Goal: Information Seeking & Learning: Check status

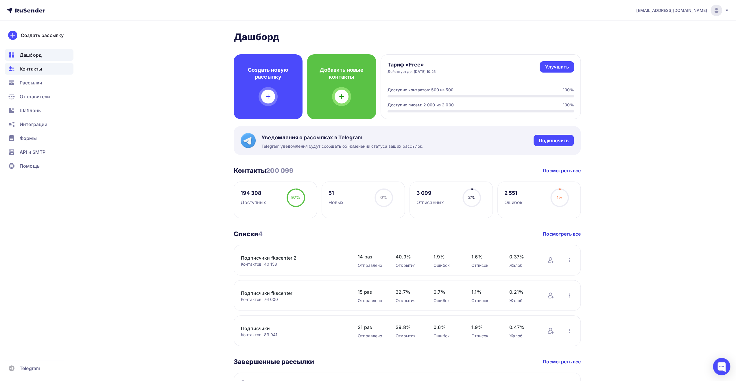
click at [45, 71] on div "Контакты" at bounding box center [39, 69] width 69 height 12
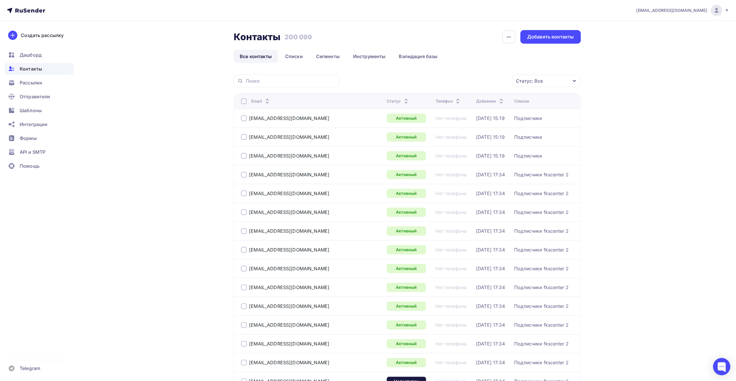
drag, startPoint x: 724, startPoint y: 13, endPoint x: 695, endPoint y: 26, distance: 31.9
click at [724, 13] on div "[EMAIL_ADDRESS][DOMAIN_NAME]" at bounding box center [683, 11] width 93 height 12
click at [661, 25] on span "Аккаунт" at bounding box center [652, 25] width 19 height 7
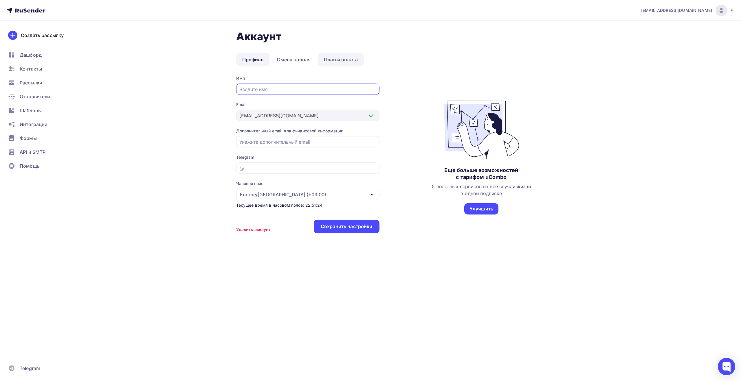
click at [332, 61] on link "План и оплата" at bounding box center [341, 59] width 46 height 13
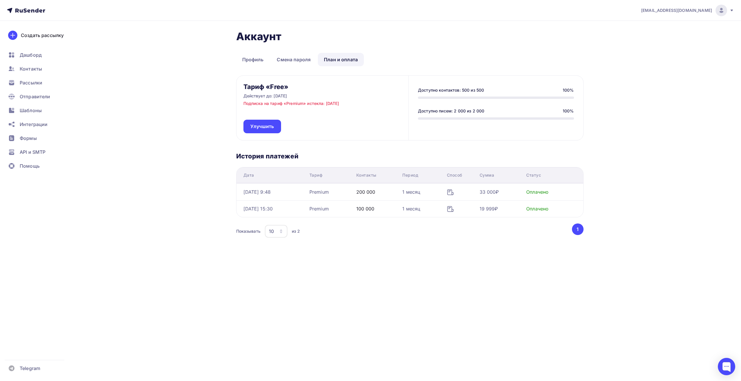
click at [655, 59] on div "[EMAIL_ADDRESS][DOMAIN_NAME] Аккаунт Тарифы Выйти Создать рассылку [GEOGRAPHIC_…" at bounding box center [370, 141] width 741 height 283
click at [663, 90] on div "[EMAIL_ADDRESS][DOMAIN_NAME] Аккаунт Тарифы Выйти Создать рассылку [GEOGRAPHIC_…" at bounding box center [370, 141] width 741 height 283
click at [657, 126] on div "[EMAIL_ADDRESS][DOMAIN_NAME] Аккаунт Тарифы Выйти Создать рассылку [GEOGRAPHIC_…" at bounding box center [370, 141] width 741 height 283
click at [39, 71] on span "Контакты" at bounding box center [31, 68] width 22 height 7
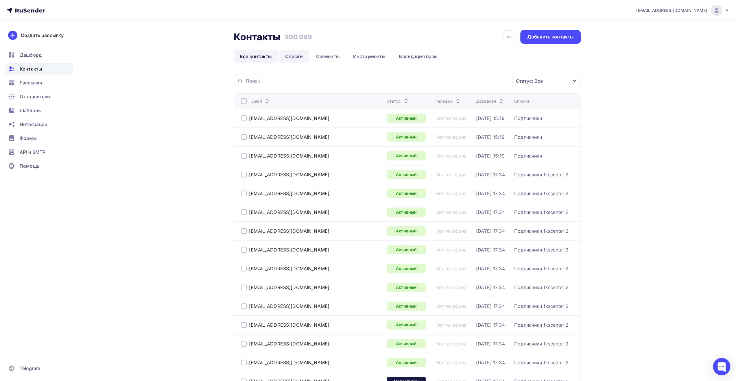
click at [296, 56] on link "Списки" at bounding box center [294, 56] width 30 height 13
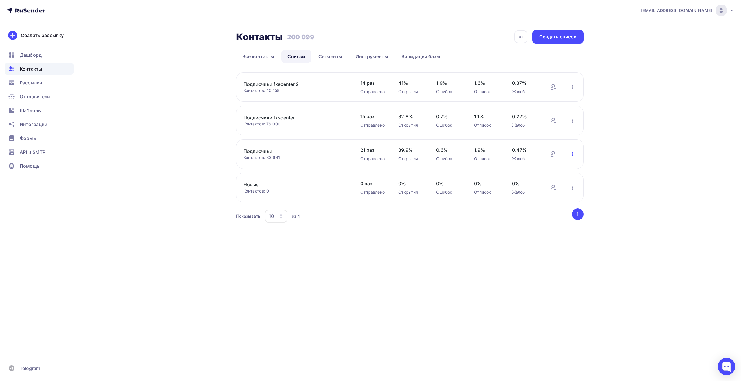
click at [573, 153] on icon "button" at bounding box center [572, 154] width 7 height 7
click at [550, 197] on div "Скачать список" at bounding box center [534, 198] width 81 height 9
click at [572, 122] on icon "button" at bounding box center [572, 121] width 1 height 4
click at [547, 168] on div "Скачать список" at bounding box center [534, 164] width 81 height 9
click at [572, 88] on icon "button" at bounding box center [572, 87] width 1 height 4
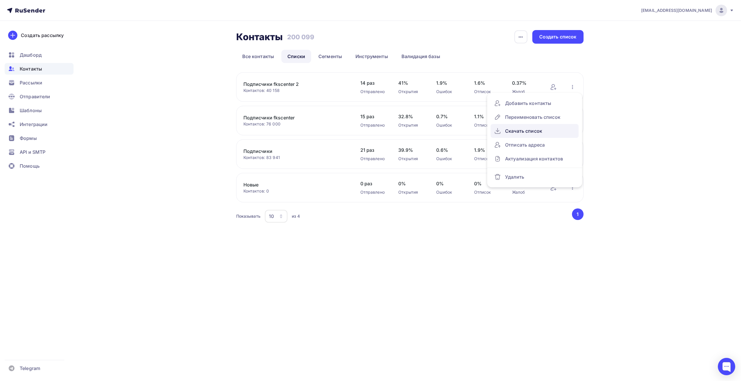
click at [534, 129] on div "Скачать список" at bounding box center [534, 130] width 81 height 9
click at [41, 82] on span "Рассылки" at bounding box center [31, 82] width 23 height 7
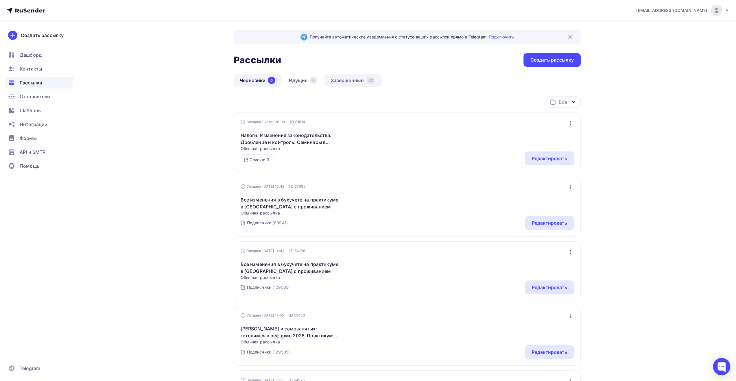
click at [358, 82] on link "Завершенные 32" at bounding box center [353, 80] width 57 height 13
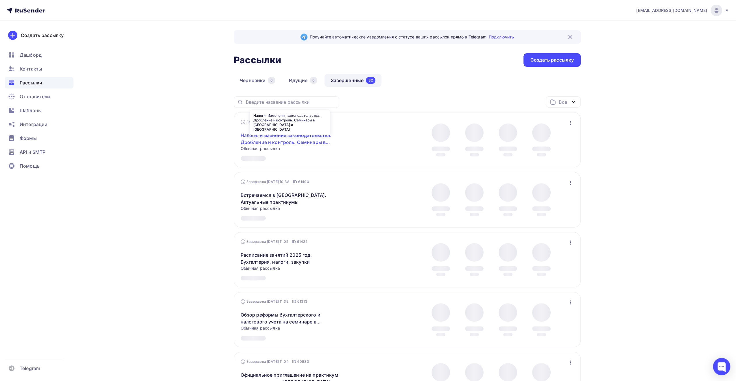
click at [326, 137] on link "Налоги. Изменения законодательства. Дробление и контроль. Семинары в [GEOGRAPHI…" at bounding box center [290, 139] width 99 height 14
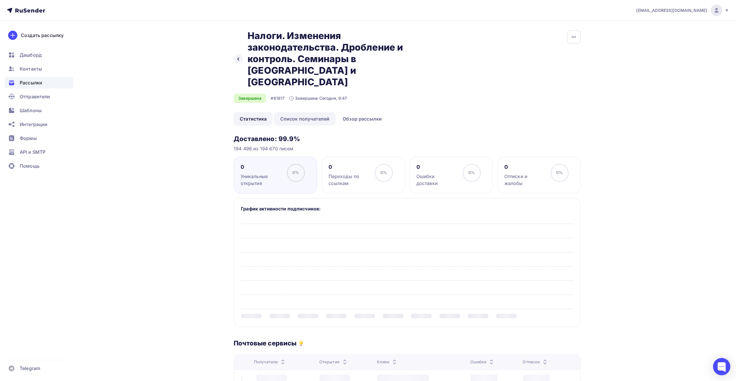
click at [302, 112] on link "Список получателей" at bounding box center [305, 118] width 62 height 13
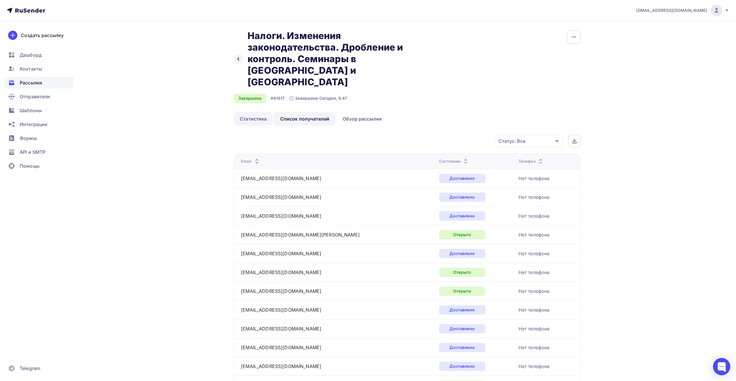
click at [259, 112] on link "Статистика" at bounding box center [253, 118] width 39 height 13
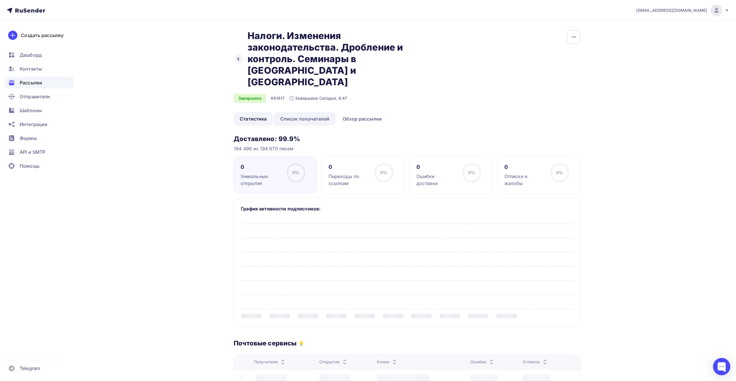
click at [294, 112] on link "Список получателей" at bounding box center [305, 118] width 62 height 13
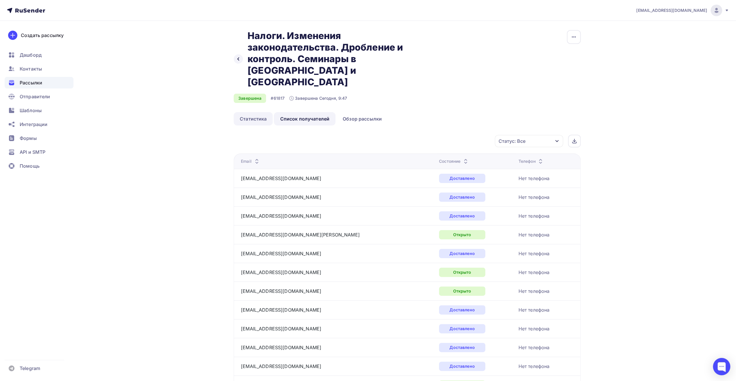
click at [252, 112] on link "Статистика" at bounding box center [253, 118] width 39 height 13
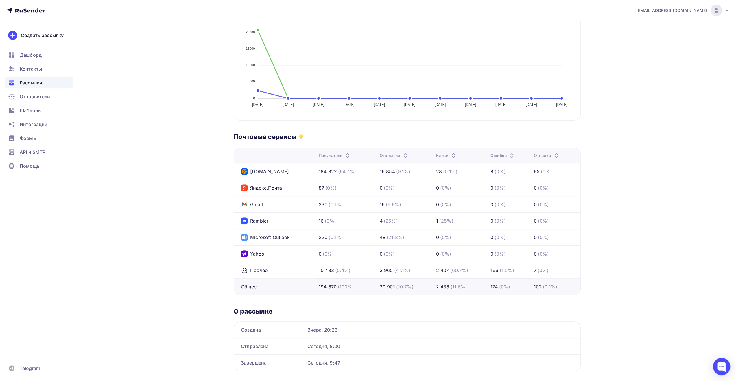
scroll to position [207, 0]
click at [211, 213] on div "Назад Налоги. Изменения законодательства. Дробление и контроль. Семинары в [GEO…" at bounding box center [368, 104] width 474 height 580
click at [213, 195] on div "Назад Налоги. Изменения законодательства. Дробление и контроль. Семинары в [GEO…" at bounding box center [368, 104] width 474 height 580
click at [201, 164] on div "Назад Налоги. Изменения законодательства. Дробление и контроль. Семинары в [GEO…" at bounding box center [368, 104] width 474 height 580
click at [188, 113] on div "Назад Налоги. Изменения законодательства. Дробление и контроль. Семинары в [GEO…" at bounding box center [368, 104] width 474 height 580
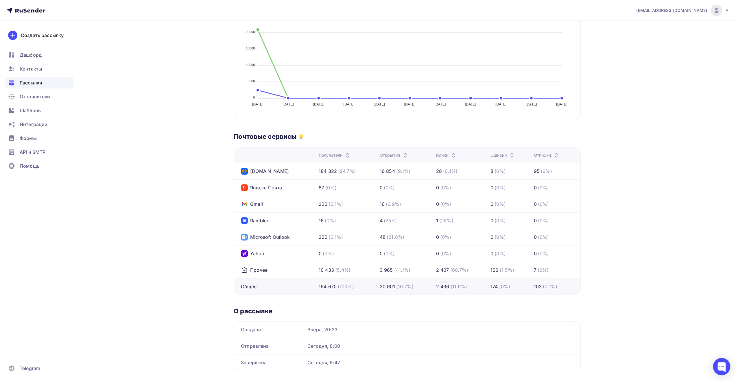
click at [189, 137] on div "Назад Налоги. Изменения законодательства. Дробление и контроль. Семинары в [GEO…" at bounding box center [368, 104] width 474 height 580
click at [185, 139] on div "Назад Налоги. Изменения законодательства. Дробление и контроль. Семинары в [GEO…" at bounding box center [368, 104] width 474 height 580
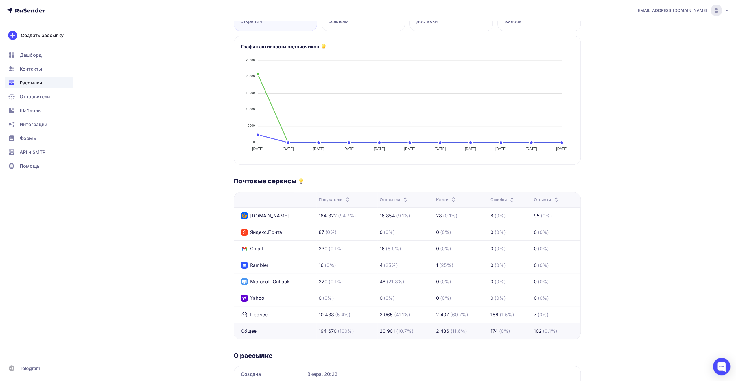
scroll to position [91, 0]
